Goal: Task Accomplishment & Management: Manage account settings

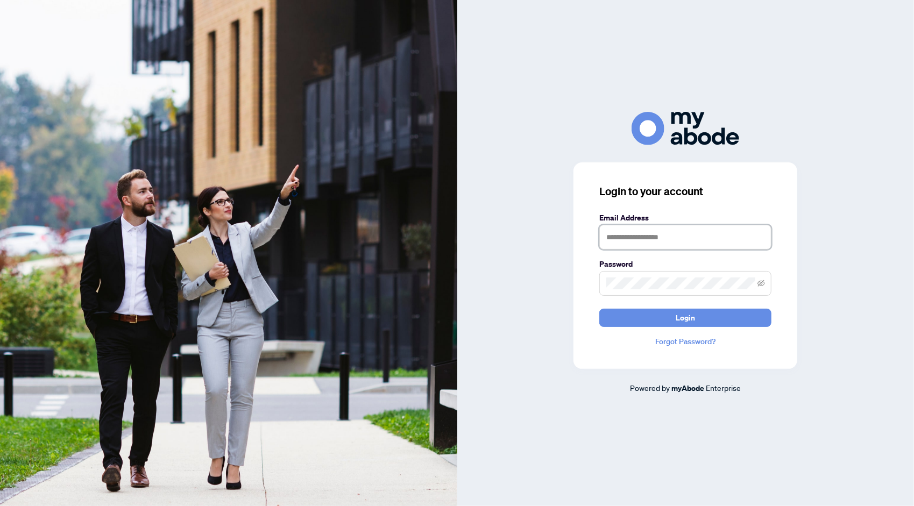
click at [646, 240] on input "text" at bounding box center [685, 237] width 172 height 25
type input "**********"
click at [599, 309] on button "Login" at bounding box center [685, 318] width 172 height 18
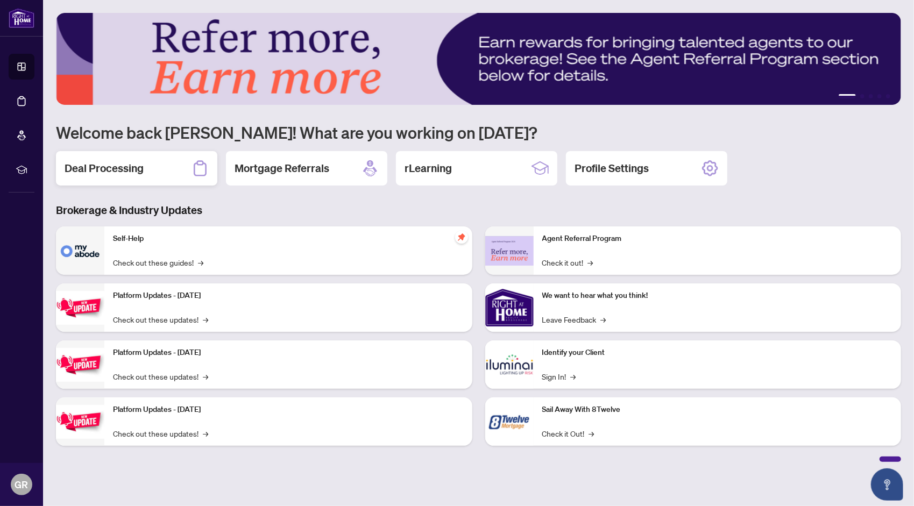
click at [114, 171] on h2 "Deal Processing" at bounding box center [104, 168] width 79 height 15
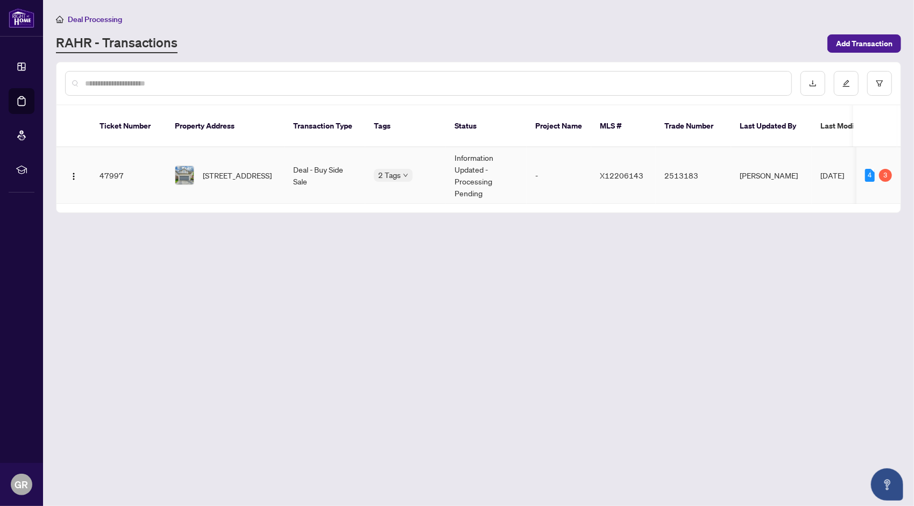
click at [105, 161] on td "47997" at bounding box center [128, 175] width 75 height 57
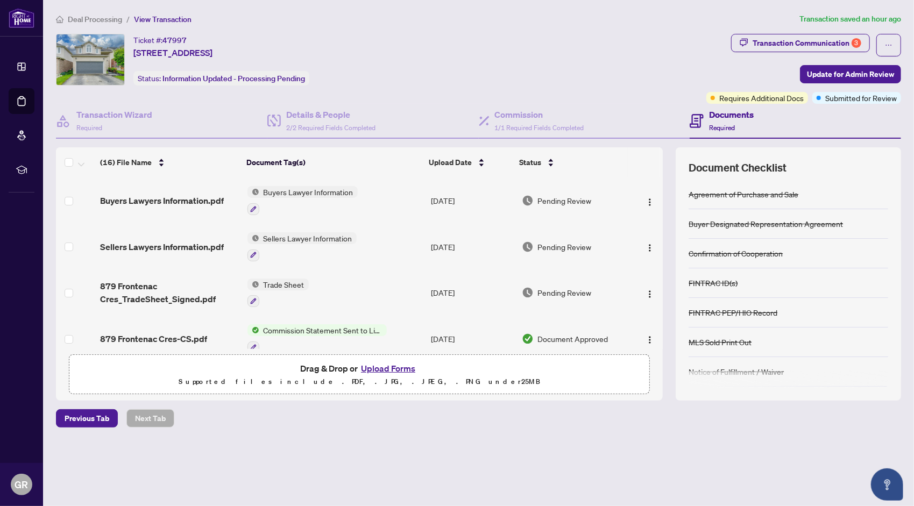
drag, startPoint x: 664, startPoint y: 197, endPoint x: 663, endPoint y: 245, distance: 47.9
click at [663, 245] on div "(16) File Name Document Tag(s) Upload Date Status Buyers Lawyers Information.pd…" at bounding box center [478, 273] width 845 height 253
drag, startPoint x: 663, startPoint y: 204, endPoint x: 661, endPoint y: 241, distance: 36.6
click at [661, 241] on div "(16) File Name Document Tag(s) Upload Date Status Buyers Lawyers Information.pd…" at bounding box center [478, 273] width 845 height 253
drag, startPoint x: 665, startPoint y: 209, endPoint x: 665, endPoint y: 230, distance: 21.5
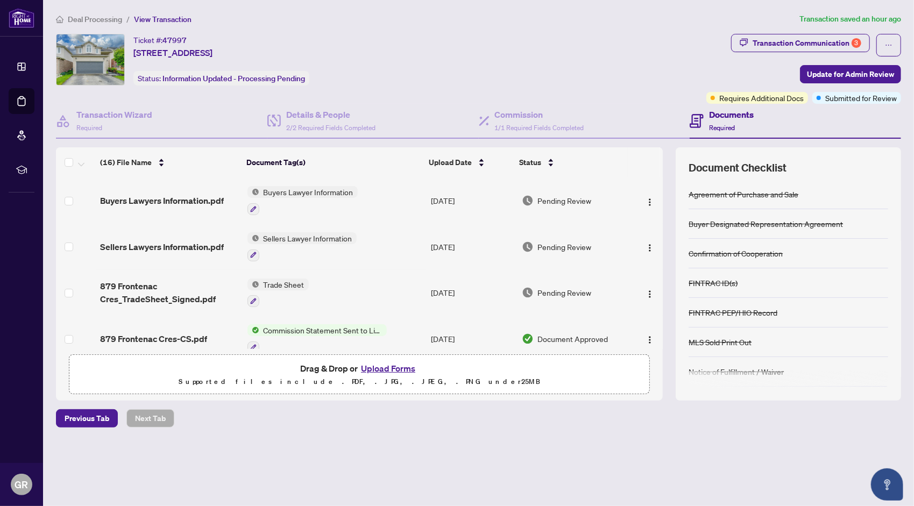
click at [665, 230] on div "(16) File Name Document Tag(s) Upload Date Status Buyers Lawyers Information.pd…" at bounding box center [478, 273] width 845 height 253
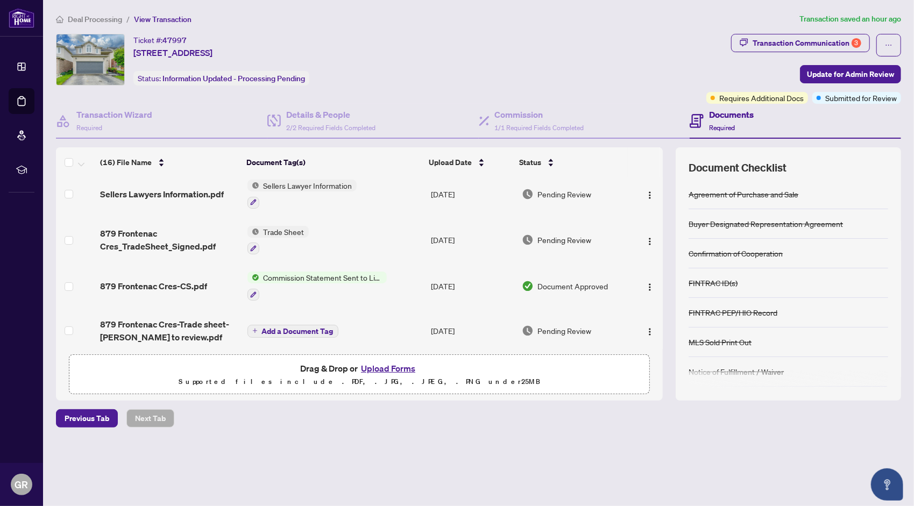
scroll to position [54, 0]
click at [562, 327] on span "Pending Review" at bounding box center [565, 330] width 54 height 12
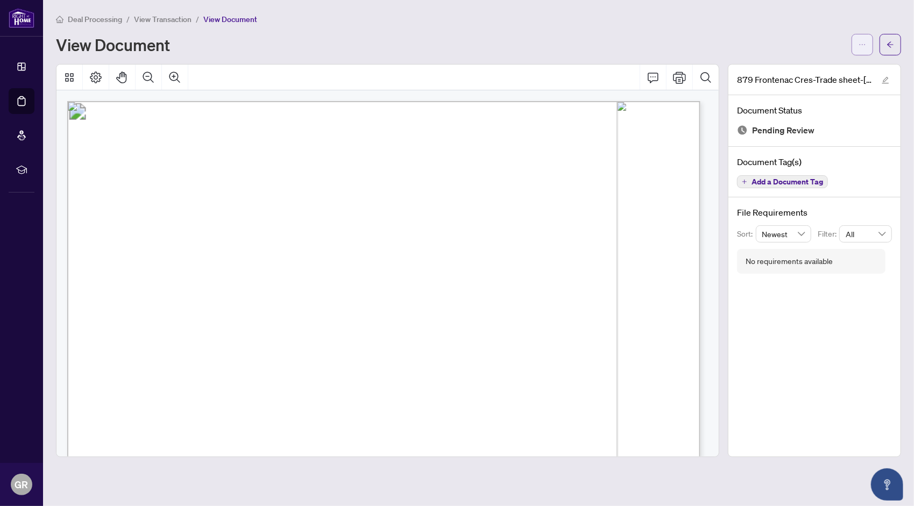
click at [862, 41] on icon "ellipsis" at bounding box center [863, 45] width 8 height 8
click at [889, 41] on icon "arrow-left" at bounding box center [891, 45] width 8 height 8
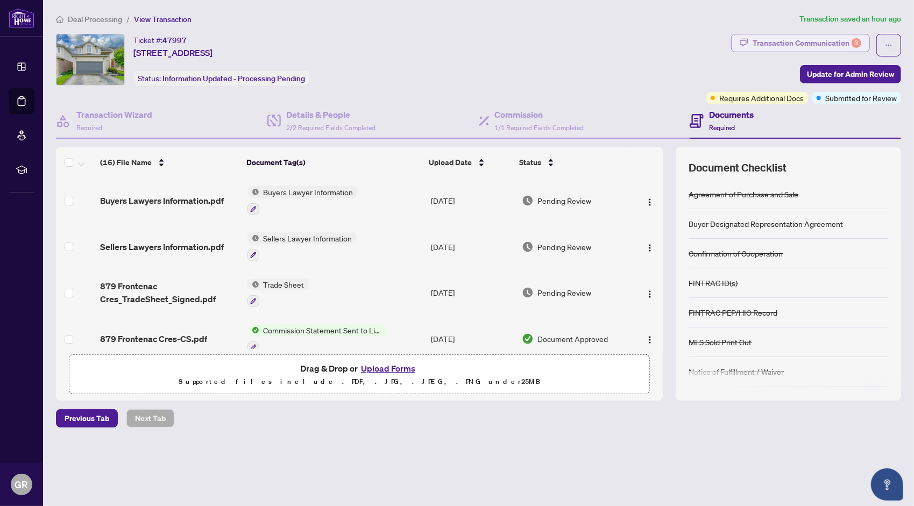
click at [802, 45] on div "Transaction Communication 3" at bounding box center [807, 42] width 109 height 17
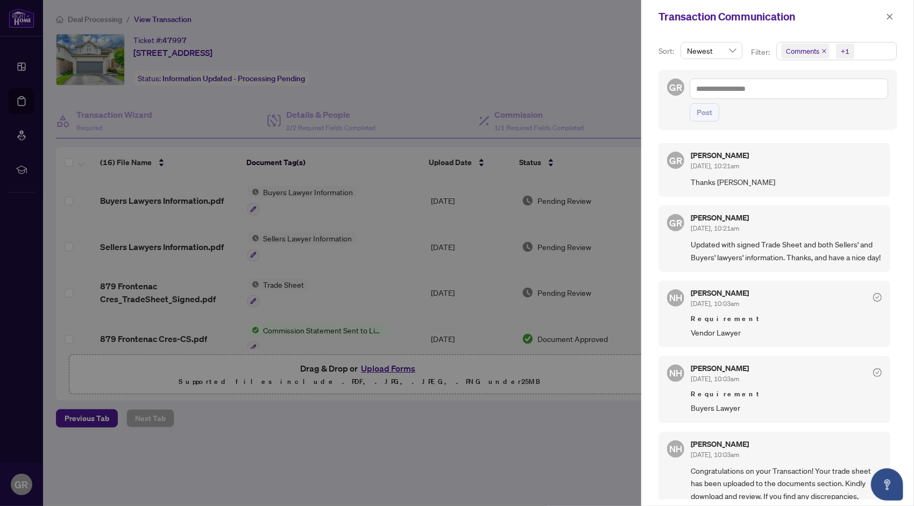
scroll to position [1, 0]
drag, startPoint x: 894, startPoint y: 240, endPoint x: 885, endPoint y: 307, distance: 67.3
click at [885, 307] on div "Sort: Newest Filter: Comments +1 GR Post GR [PERSON_NAME] [DATE], 10:21am Thank…" at bounding box center [777, 269] width 273 height 473
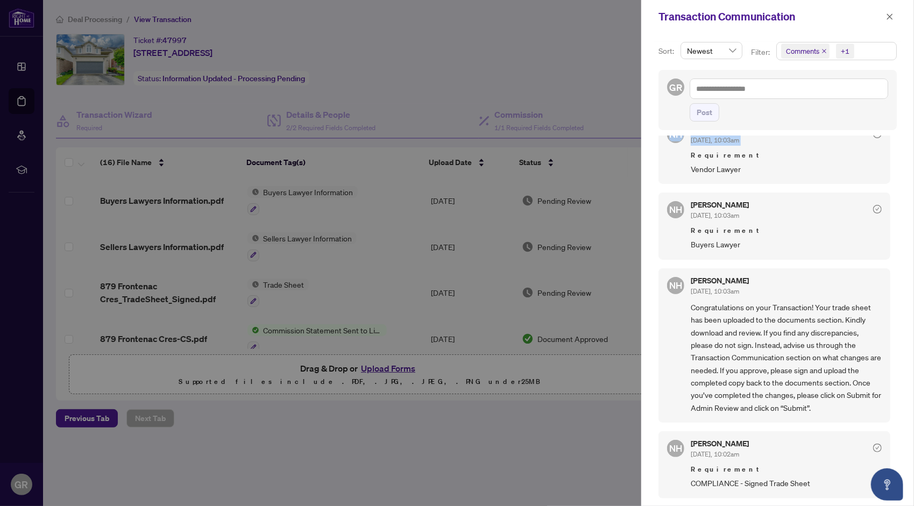
scroll to position [171, 0]
click at [890, 19] on icon "close" at bounding box center [890, 17] width 8 height 8
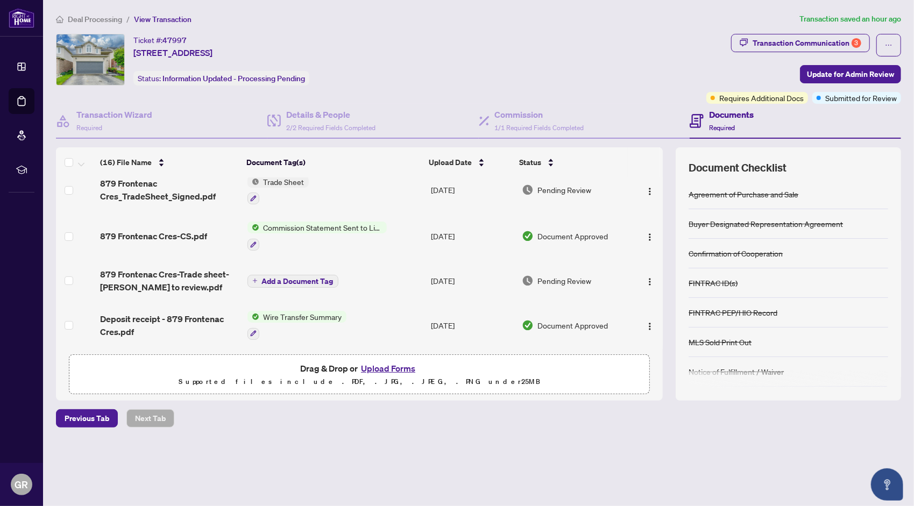
scroll to position [108, 0]
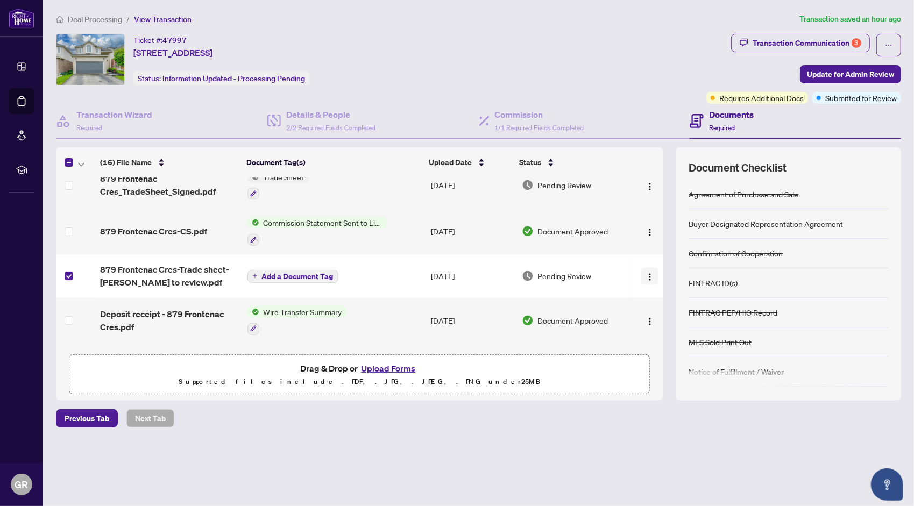
click at [647, 273] on img "button" at bounding box center [650, 277] width 9 height 9
click at [474, 60] on div "Ticket #: 47997 [STREET_ADDRESS] Status: Information Updated - Processing Pendi…" at bounding box center [379, 60] width 646 height 52
